Goal: Transaction & Acquisition: Purchase product/service

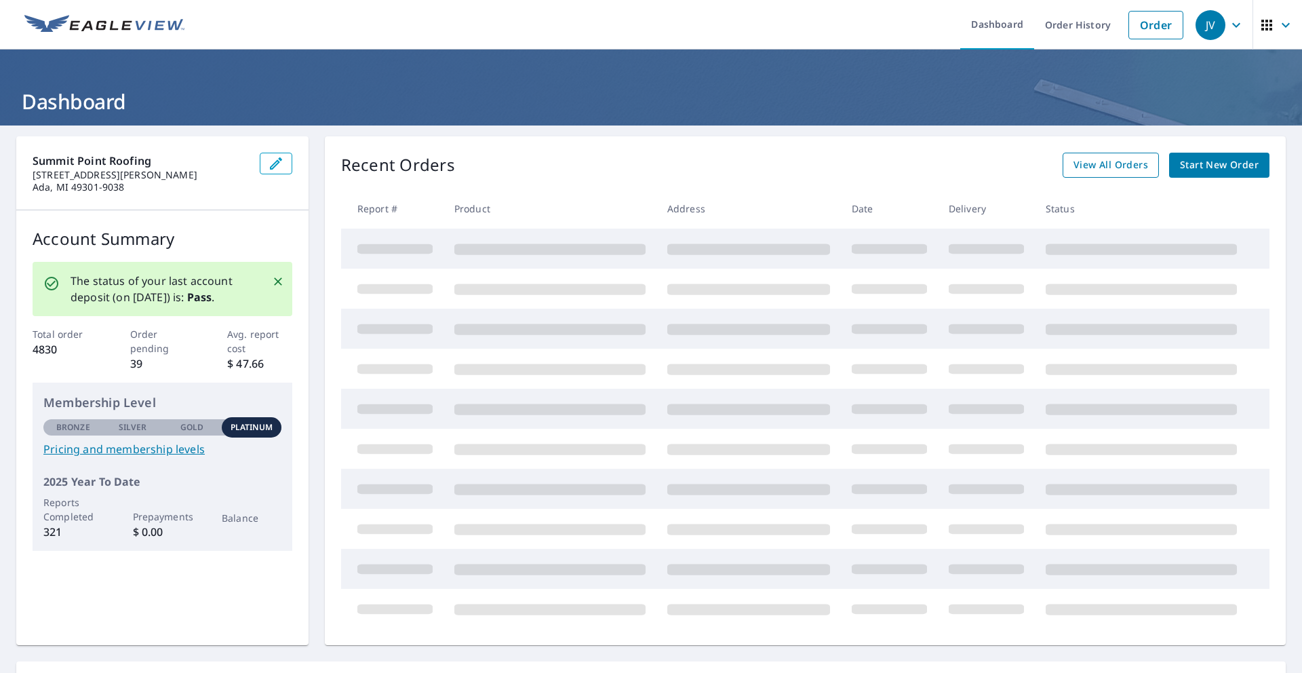
click at [1119, 160] on span "View All Orders" at bounding box center [1111, 165] width 75 height 17
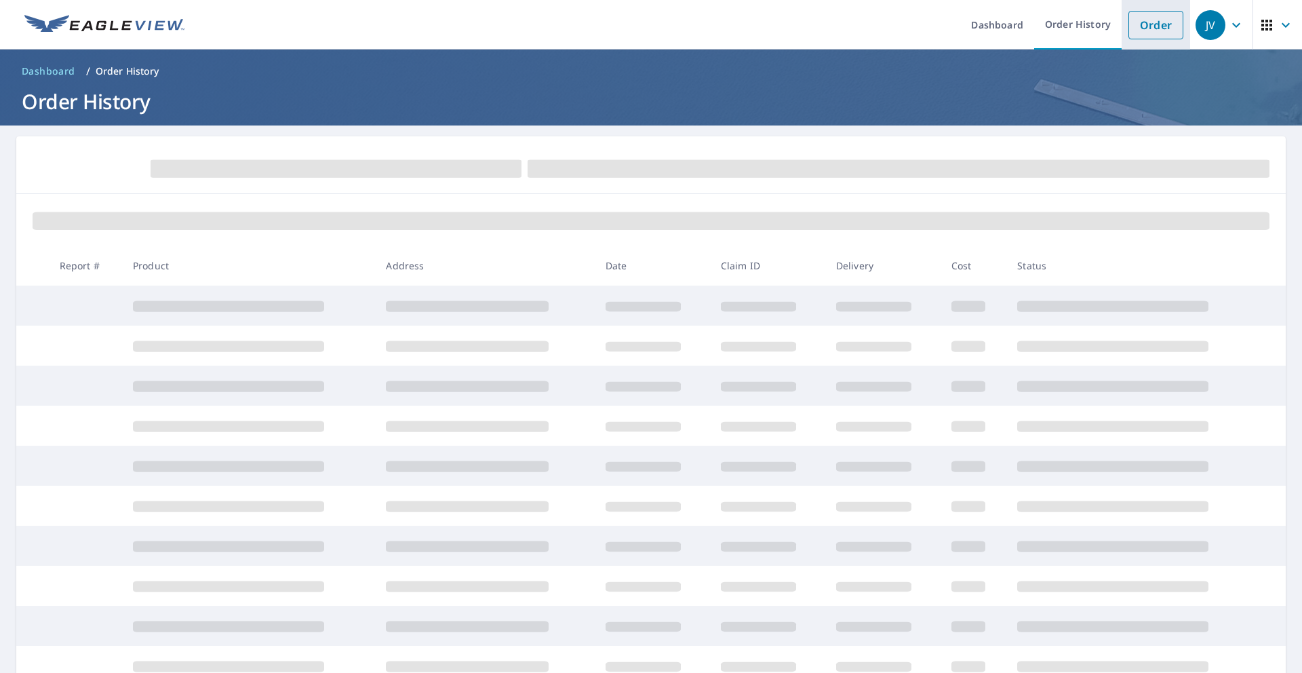
click at [1164, 28] on link "Order" at bounding box center [1156, 25] width 55 height 28
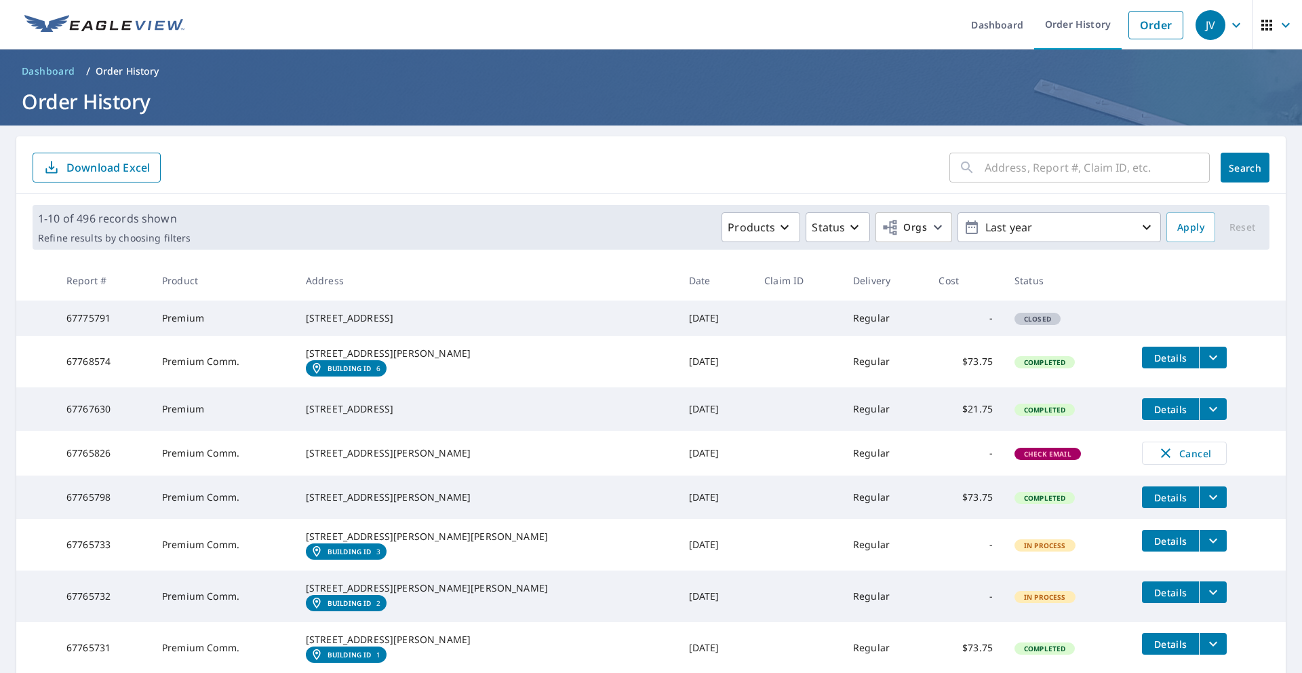
click at [1006, 170] on input "text" at bounding box center [1097, 168] width 225 height 38
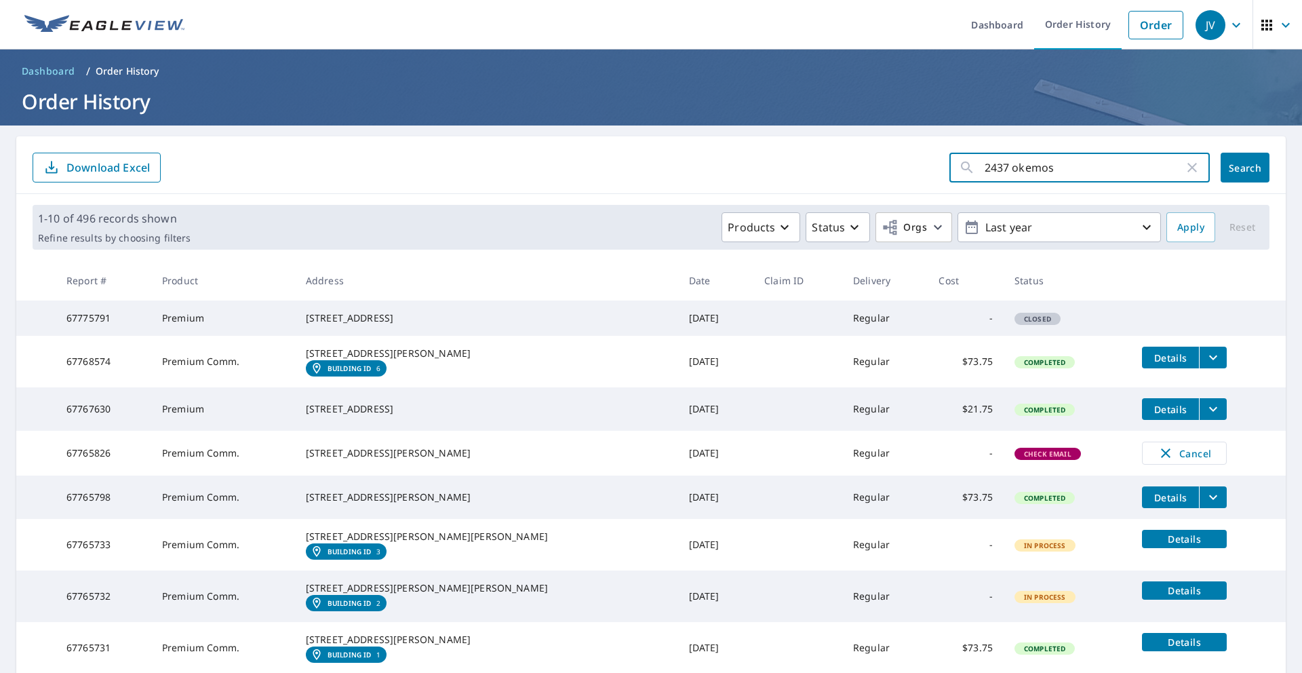
type input "2437 okemos"
click at [1196, 168] on icon "button" at bounding box center [1192, 167] width 16 height 16
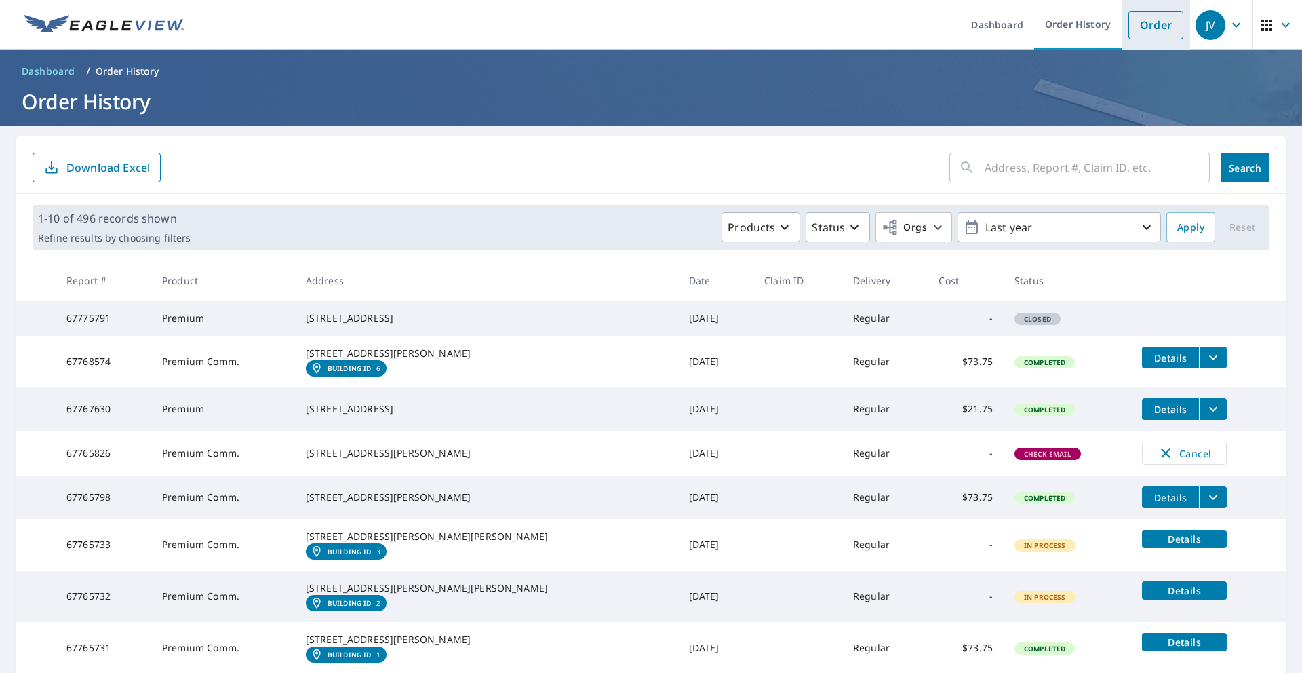
click at [1165, 26] on link "Order" at bounding box center [1156, 25] width 55 height 28
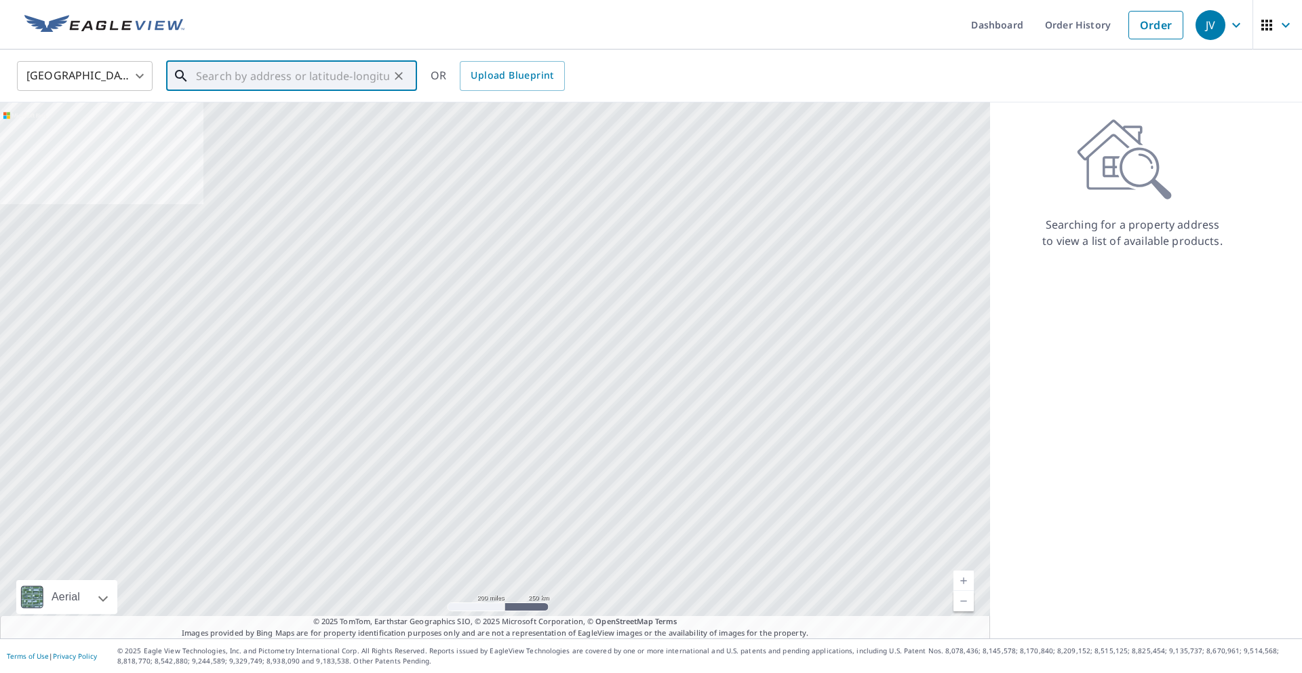
click at [310, 75] on input "text" at bounding box center [292, 76] width 193 height 38
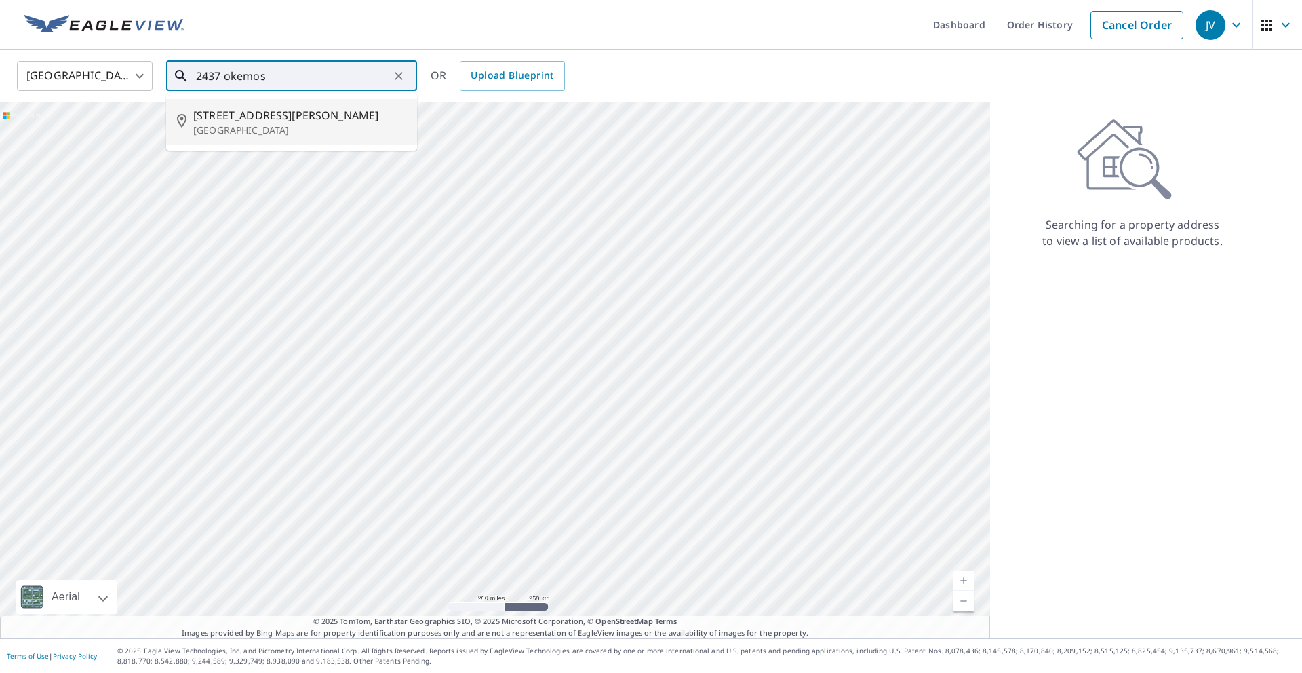
click at [303, 109] on span "[STREET_ADDRESS][PERSON_NAME]" at bounding box center [299, 115] width 213 height 16
type input "[STREET_ADDRESS]"
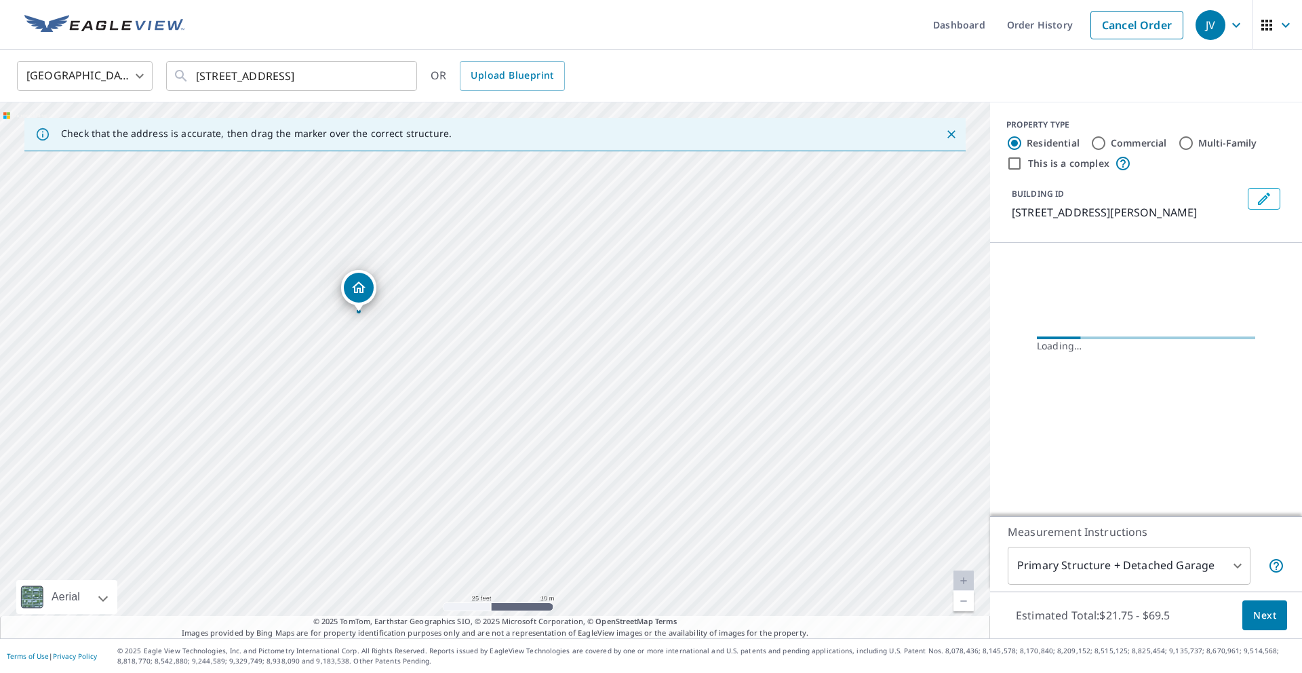
drag, startPoint x: 418, startPoint y: 195, endPoint x: 506, endPoint y: 393, distance: 216.2
click at [506, 394] on div "[STREET_ADDRESS]" at bounding box center [495, 370] width 990 height 536
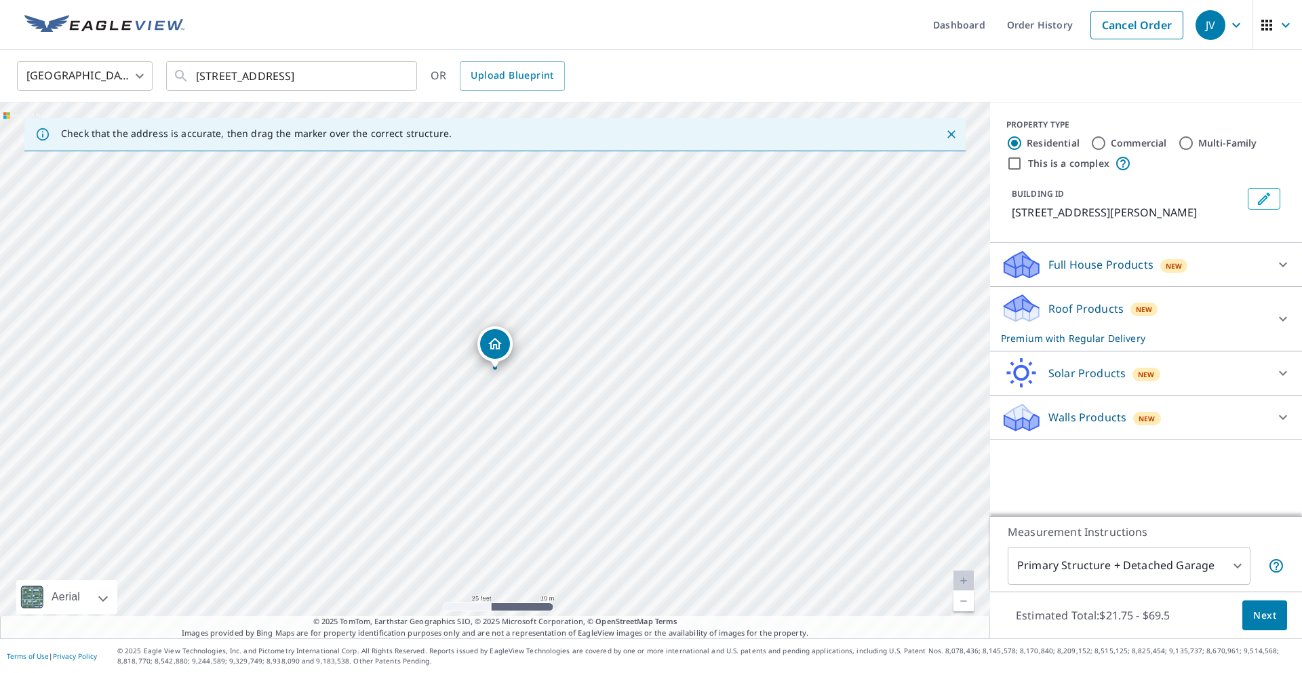
drag, startPoint x: 373, startPoint y: 299, endPoint x: 391, endPoint y: 296, distance: 17.8
click at [357, 79] on input "[STREET_ADDRESS]" at bounding box center [292, 76] width 193 height 38
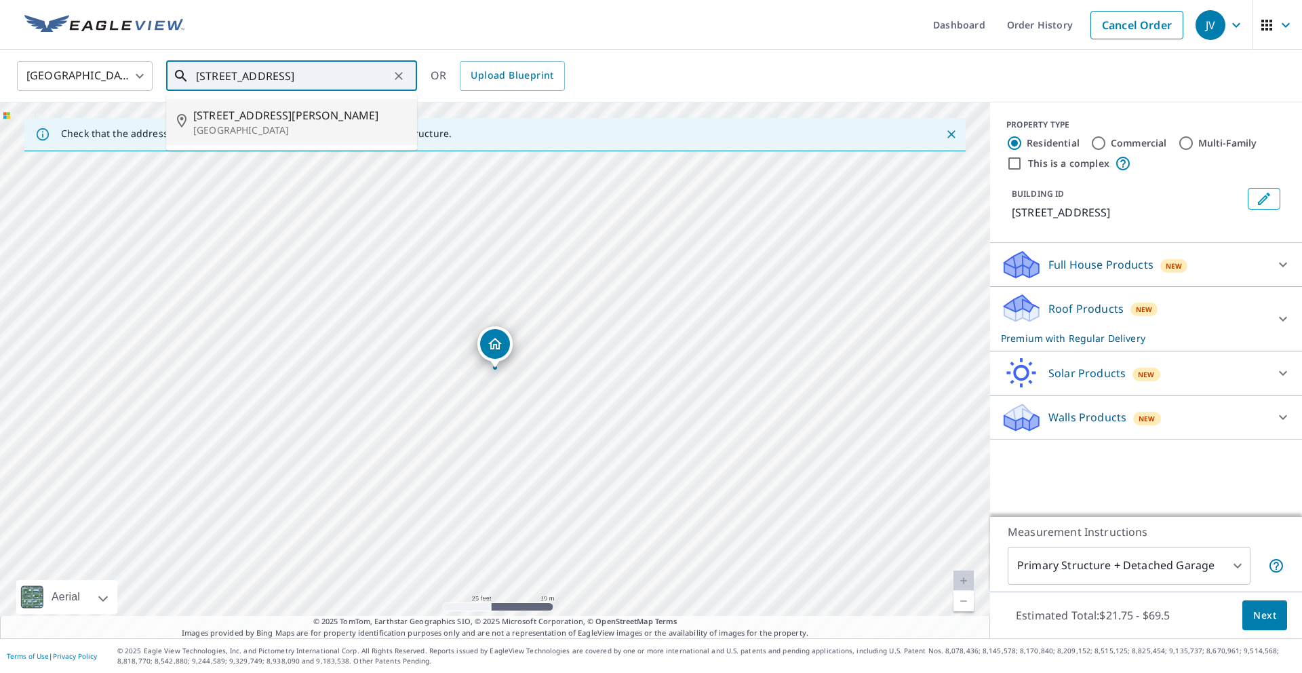
click at [324, 128] on p "[GEOGRAPHIC_DATA]" at bounding box center [299, 130] width 213 height 14
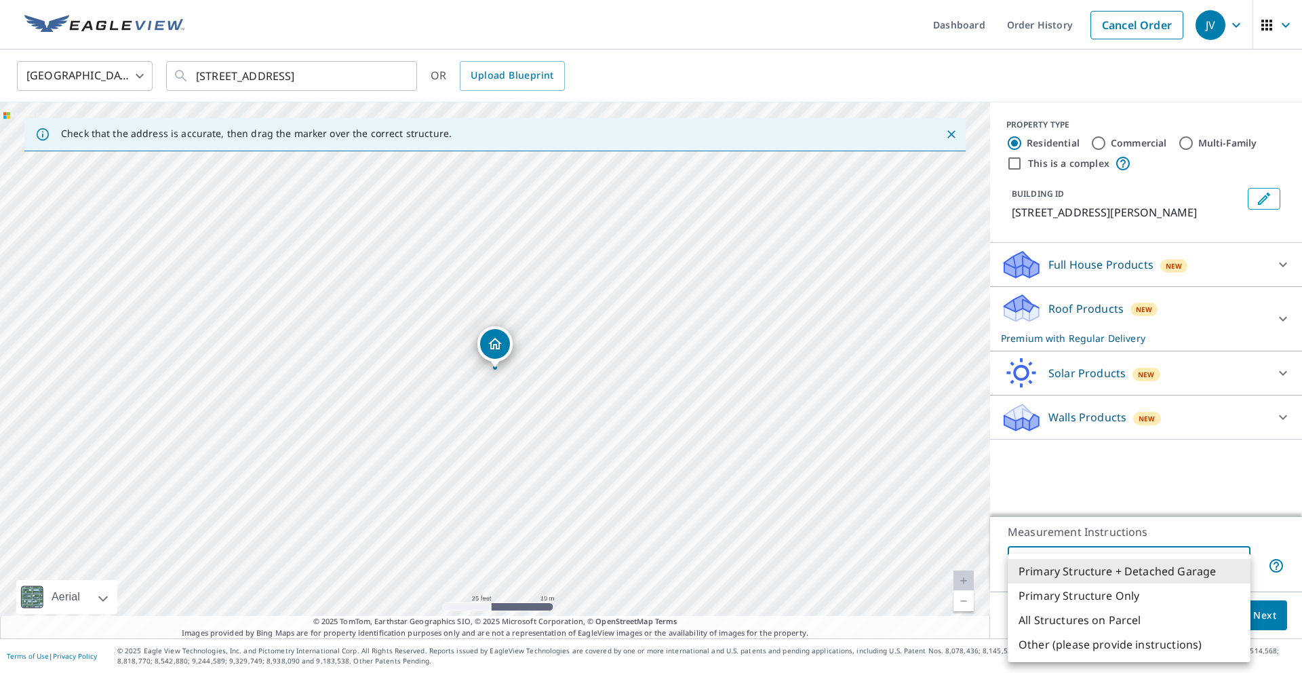
click at [1205, 568] on body "JV JV Dashboard Order History Cancel Order JV [GEOGRAPHIC_DATA] [GEOGRAPHIC_DAT…" at bounding box center [651, 336] width 1302 height 673
click at [1205, 568] on li "Primary Structure + Detached Garage" at bounding box center [1129, 571] width 243 height 24
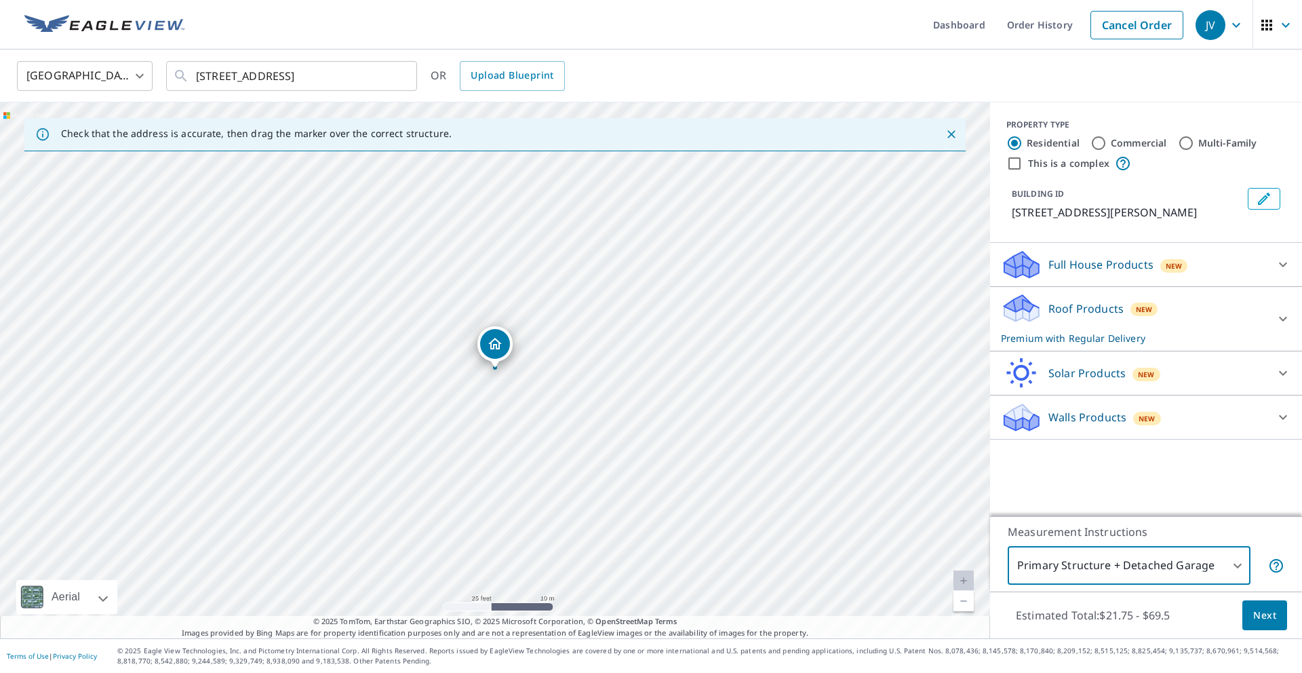
click at [1253, 608] on span "Next" at bounding box center [1264, 615] width 23 height 17
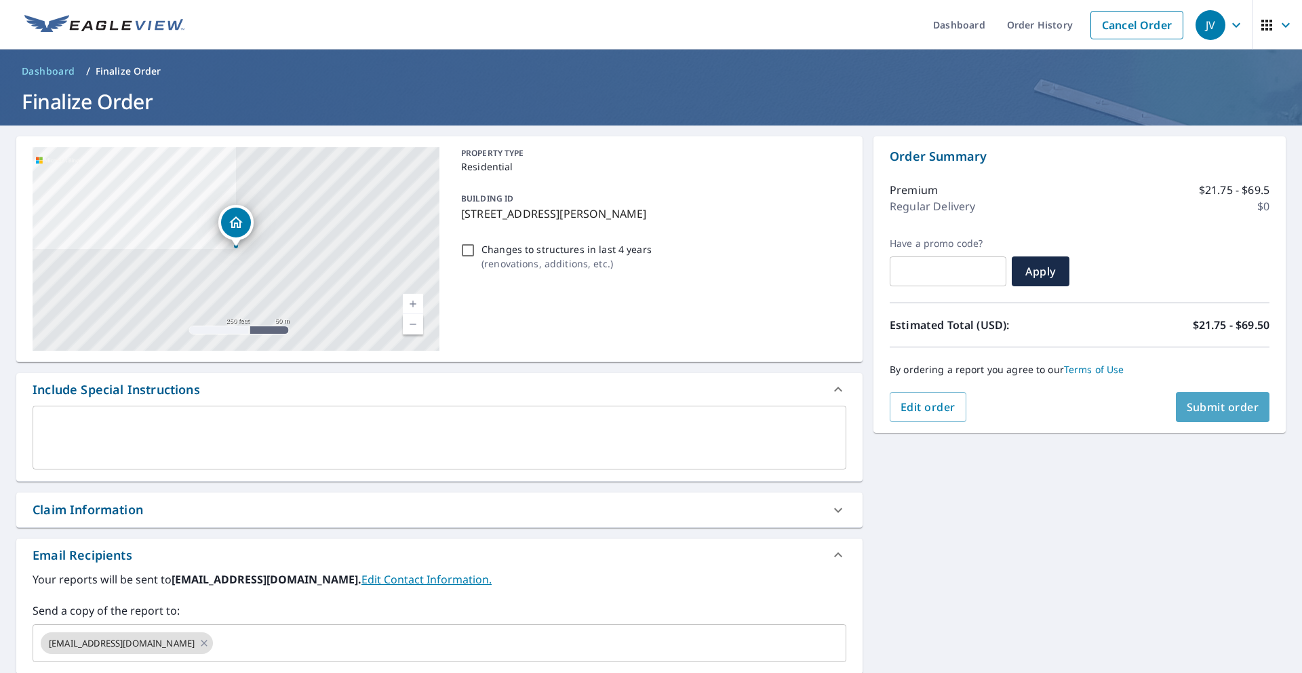
click at [1228, 397] on button "Submit order" at bounding box center [1223, 407] width 94 height 30
